Goal: Use online tool/utility: Utilize a website feature to perform a specific function

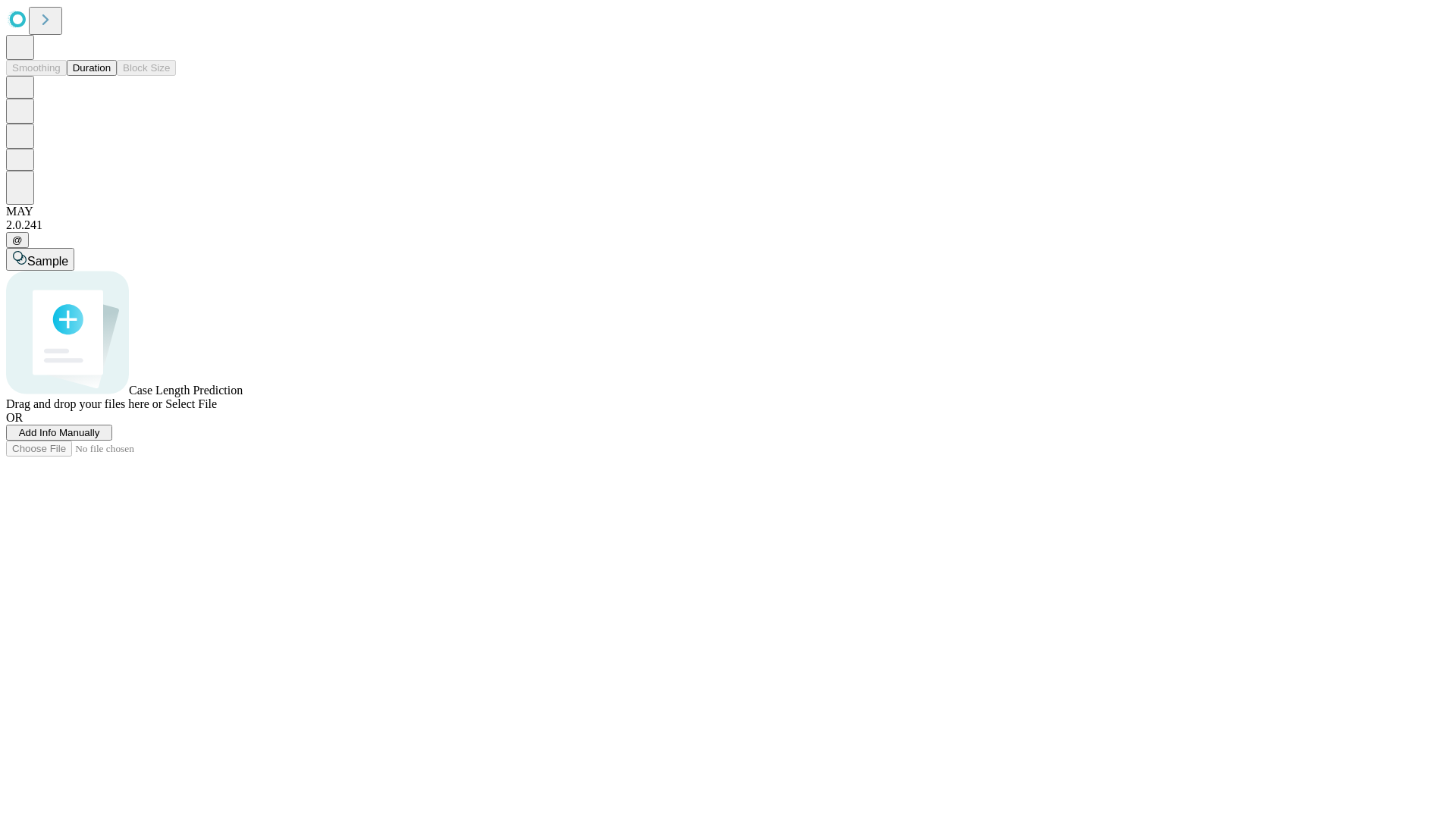
click at [100, 438] on span "Add Info Manually" at bounding box center [59, 432] width 81 height 11
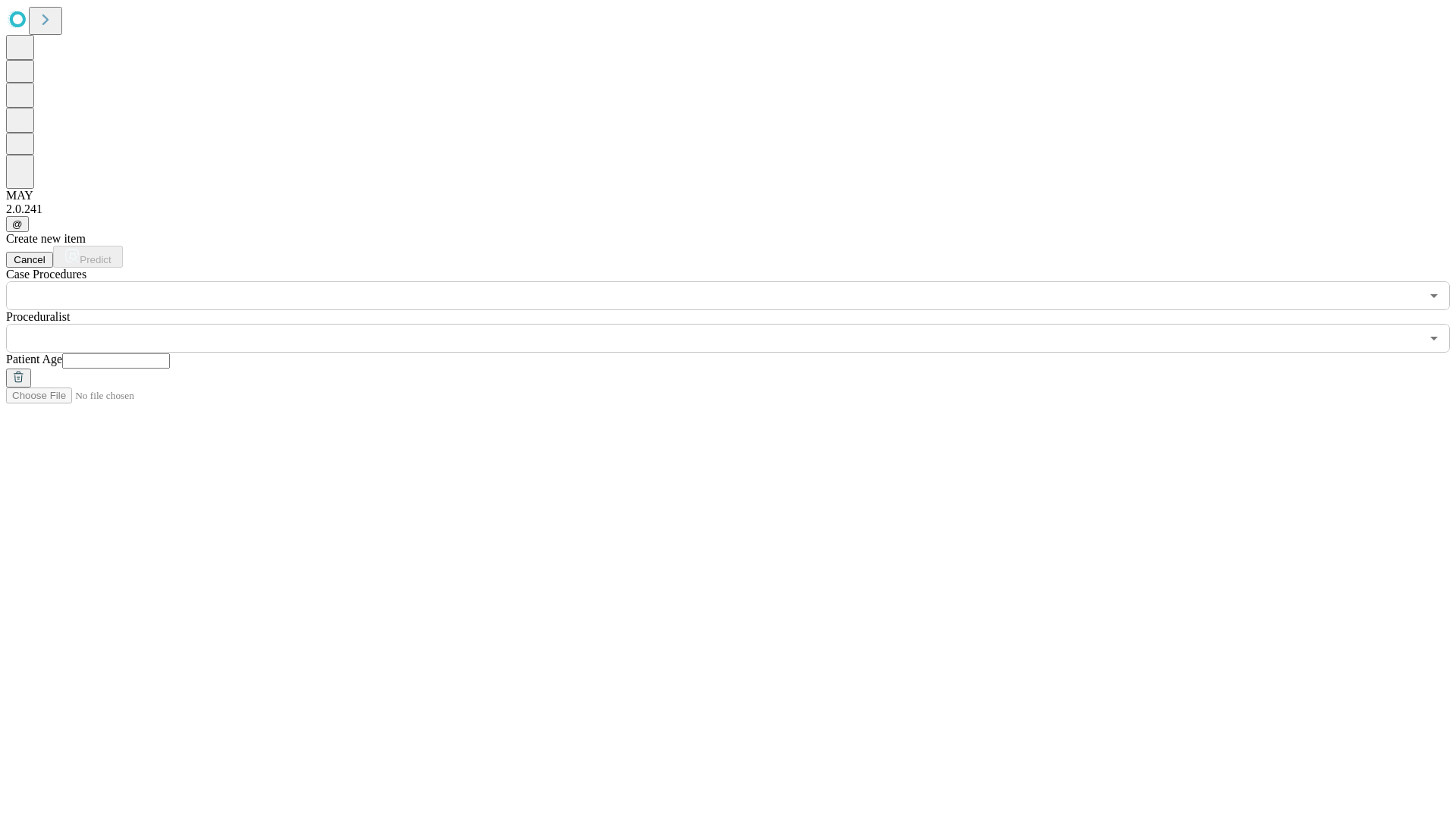
click at [170, 354] on input "text" at bounding box center [116, 361] width 108 height 15
type input "**"
click at [739, 324] on input "text" at bounding box center [713, 338] width 1414 height 29
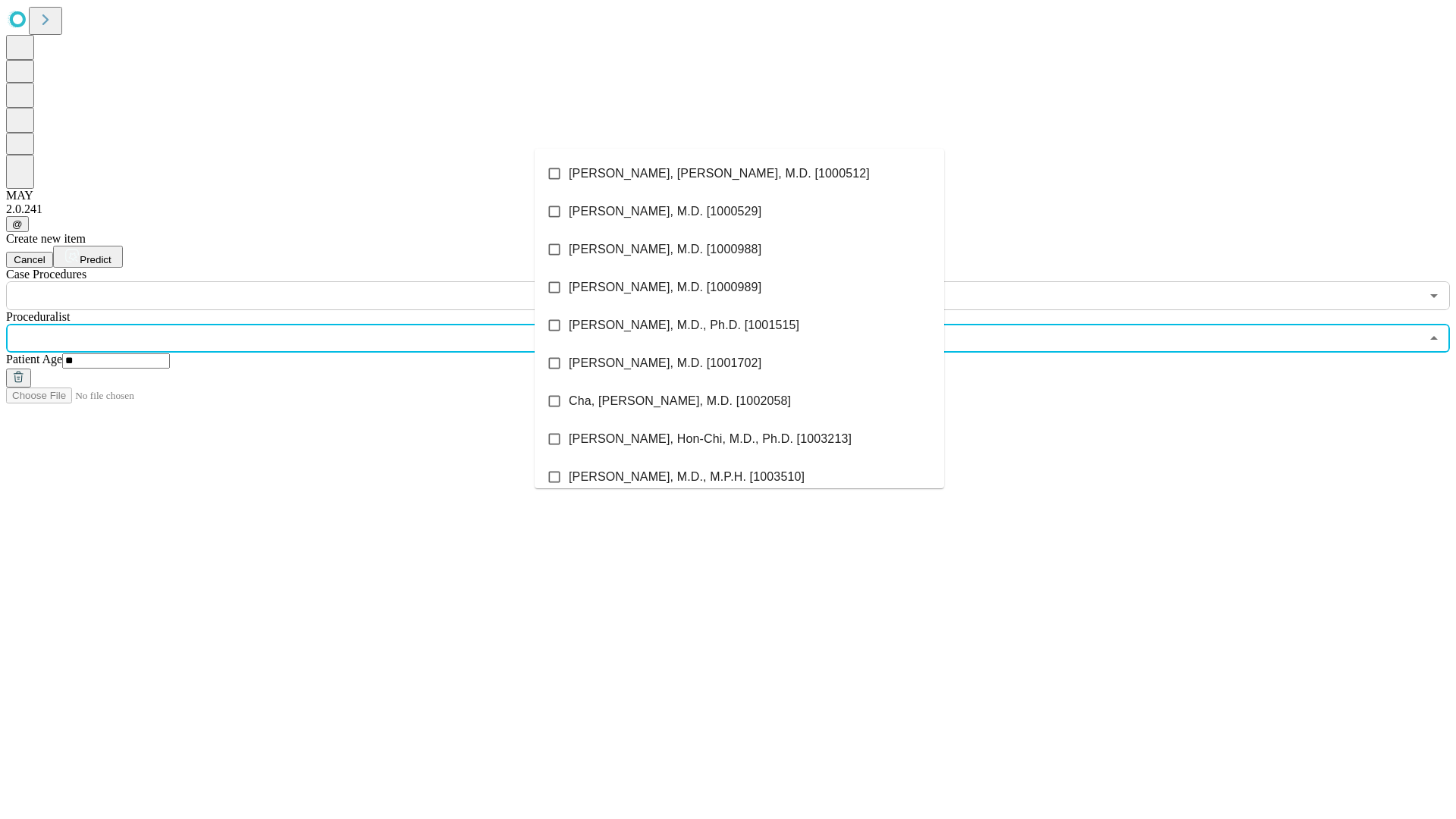
click at [740, 173] on li "[PERSON_NAME], [PERSON_NAME], M.D. [1000512]" at bounding box center [740, 173] width 410 height 38
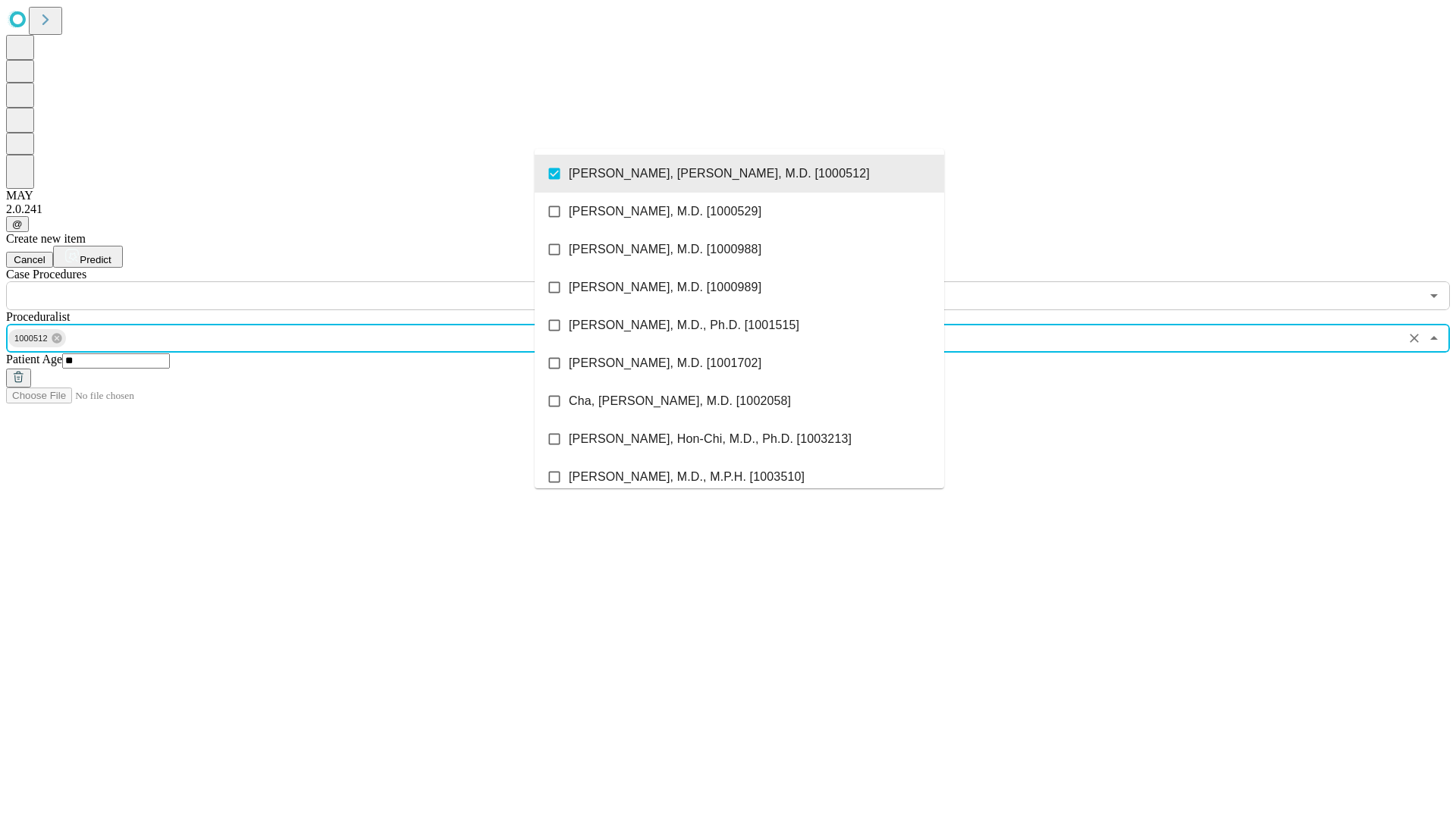
click at [318, 281] on input "text" at bounding box center [713, 295] width 1414 height 29
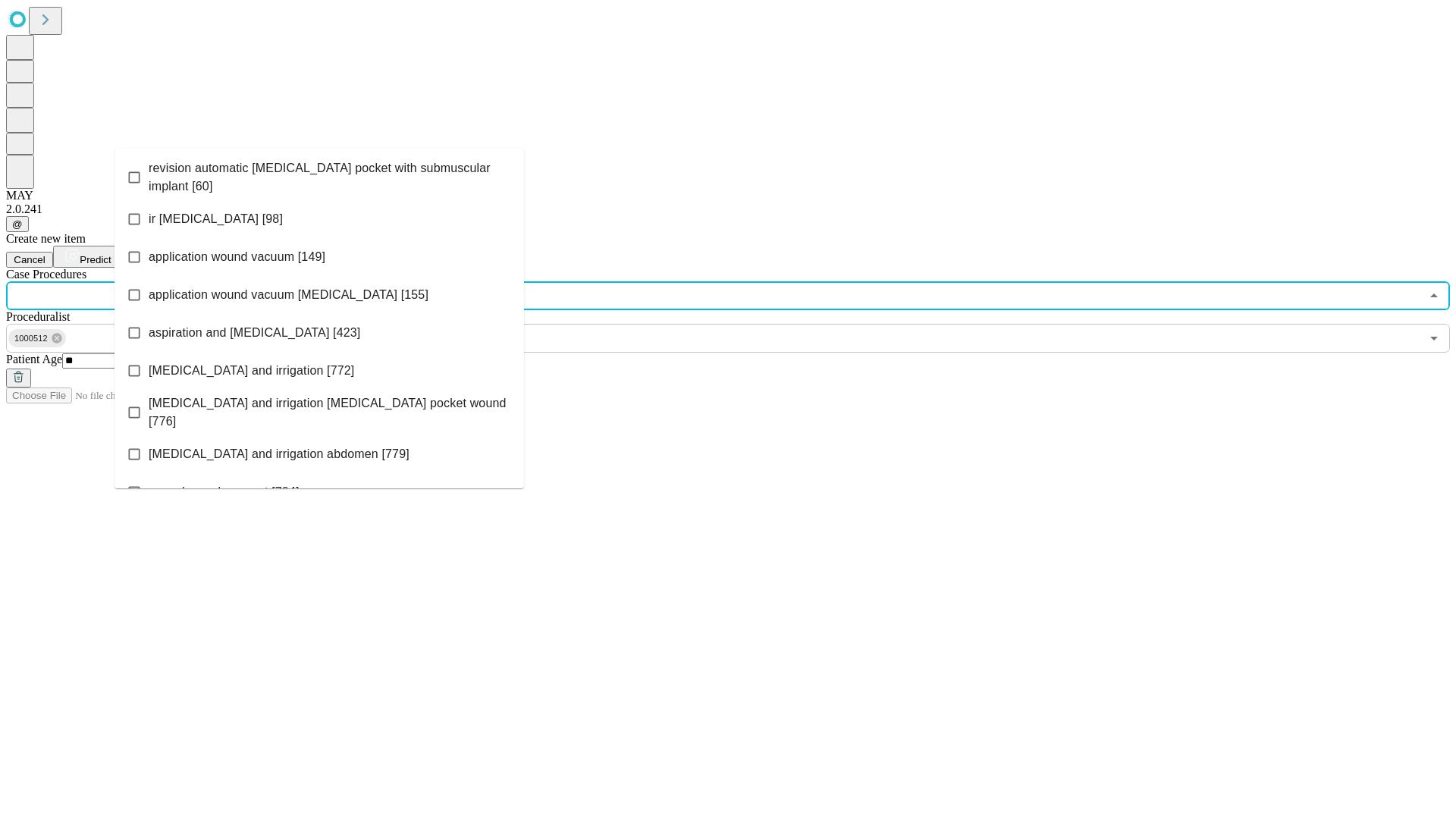
click at [319, 173] on span "revision automatic [MEDICAL_DATA] pocket with submuscular implant [60]" at bounding box center [330, 177] width 363 height 36
click at [111, 254] on span "Predict" at bounding box center [95, 260] width 31 height 11
